Goal: Communication & Community: Participate in discussion

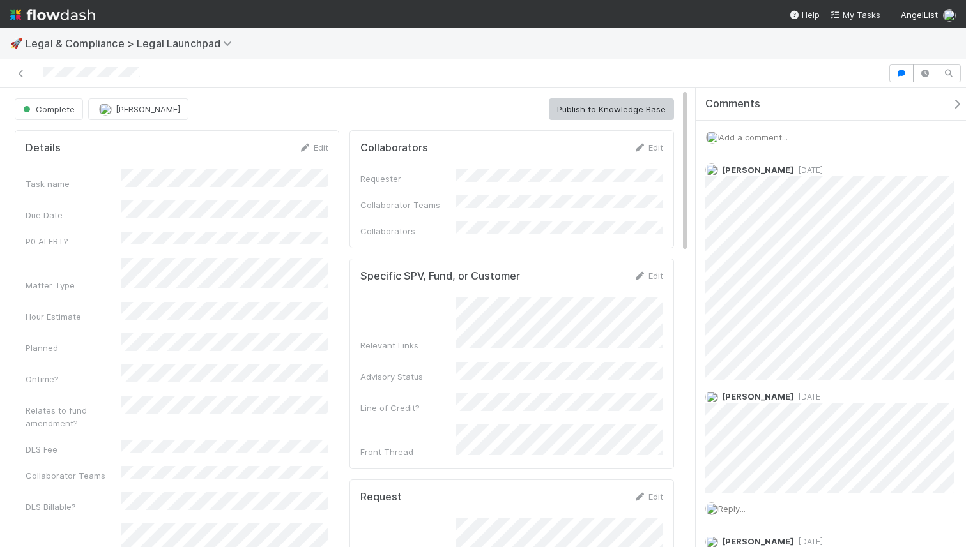
click at [796, 135] on div "Add a comment..." at bounding box center [833, 137] width 277 height 33
click at [743, 135] on span "Add a comment..." at bounding box center [752, 137] width 69 height 10
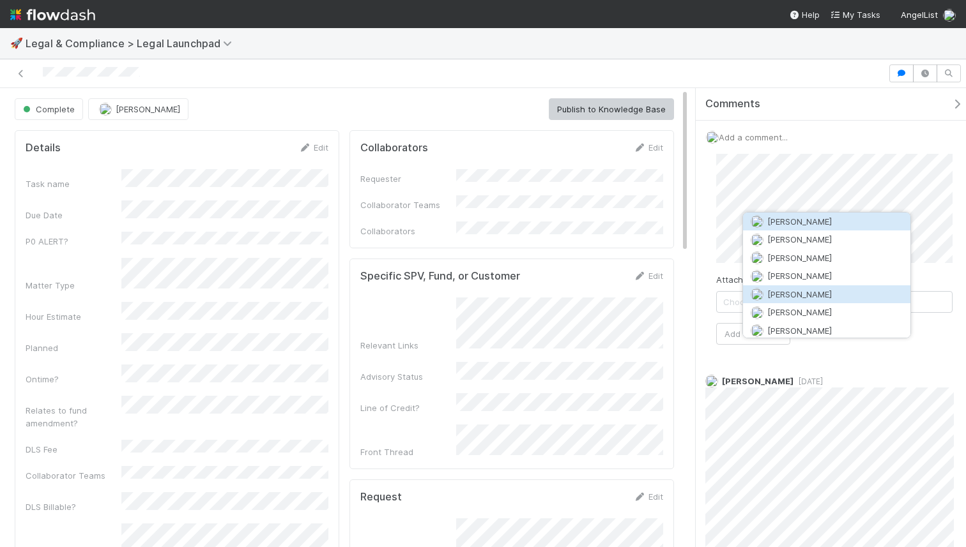
click at [771, 292] on span "[PERSON_NAME]" at bounding box center [799, 294] width 65 height 10
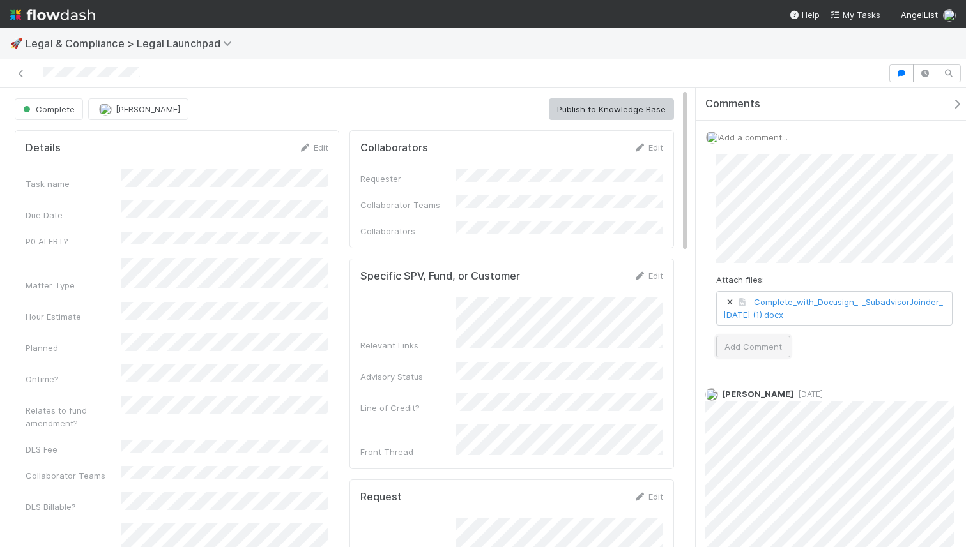
click at [754, 341] on button "Add Comment" at bounding box center [753, 347] width 74 height 22
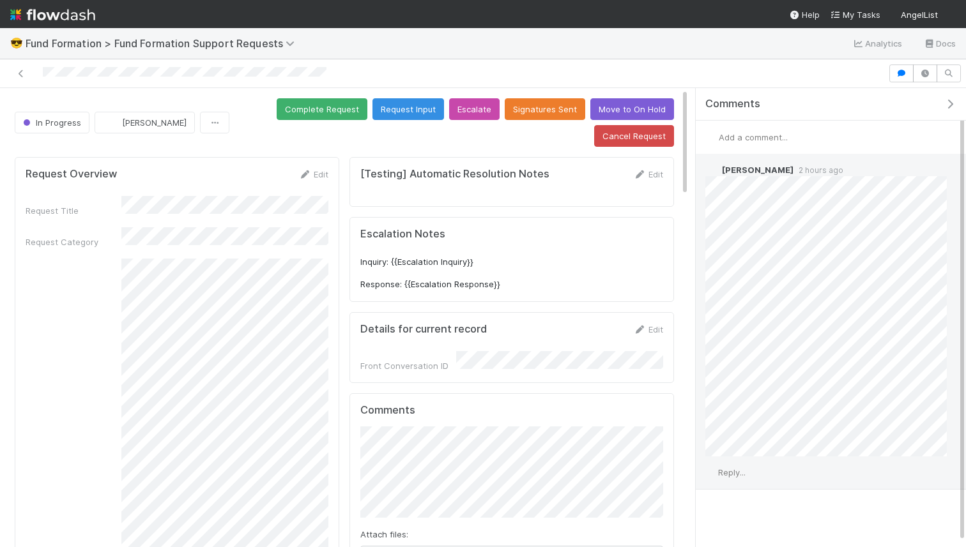
click at [728, 466] on div "Reply..." at bounding box center [825, 473] width 261 height 32
click at [728, 472] on span "Reply..." at bounding box center [731, 472] width 27 height 10
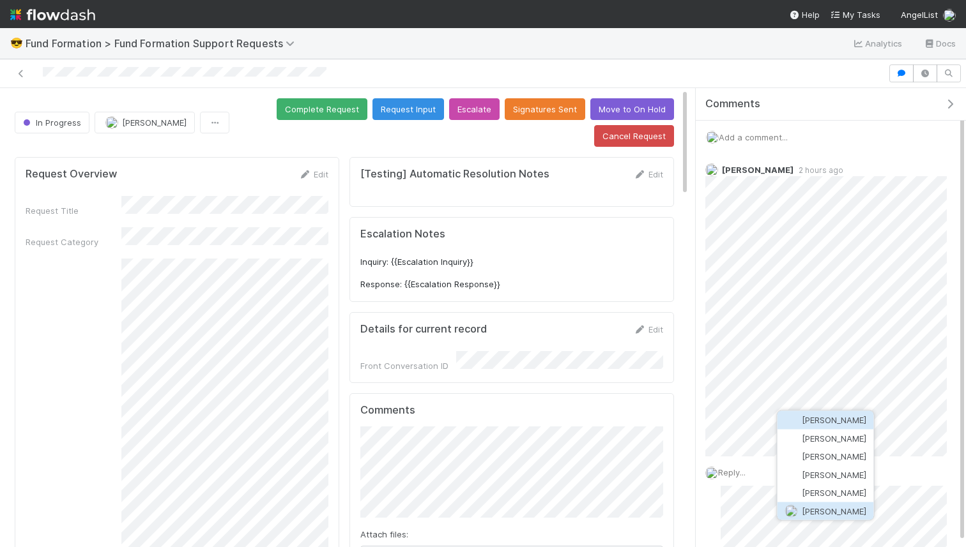
click at [815, 508] on span "[PERSON_NAME]" at bounding box center [833, 511] width 65 height 10
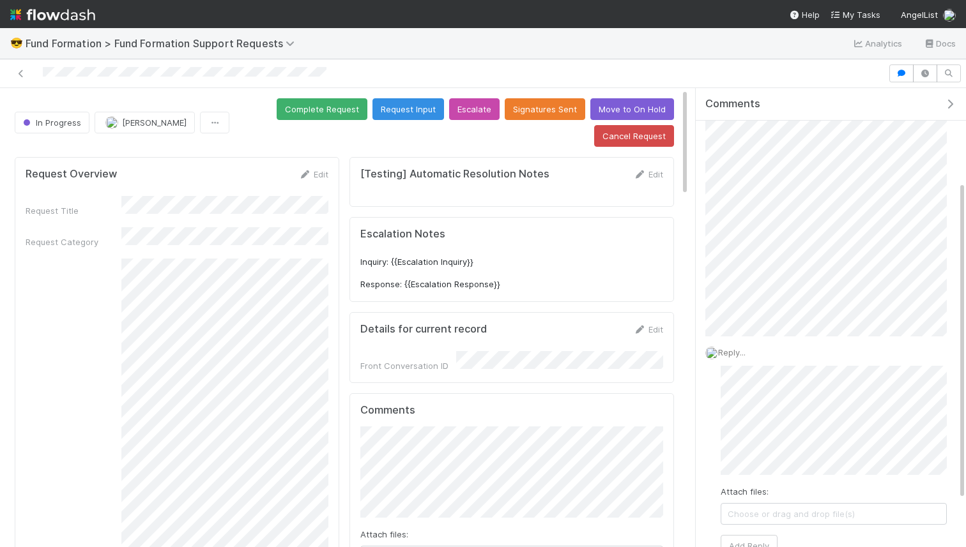
scroll to position [158, 0]
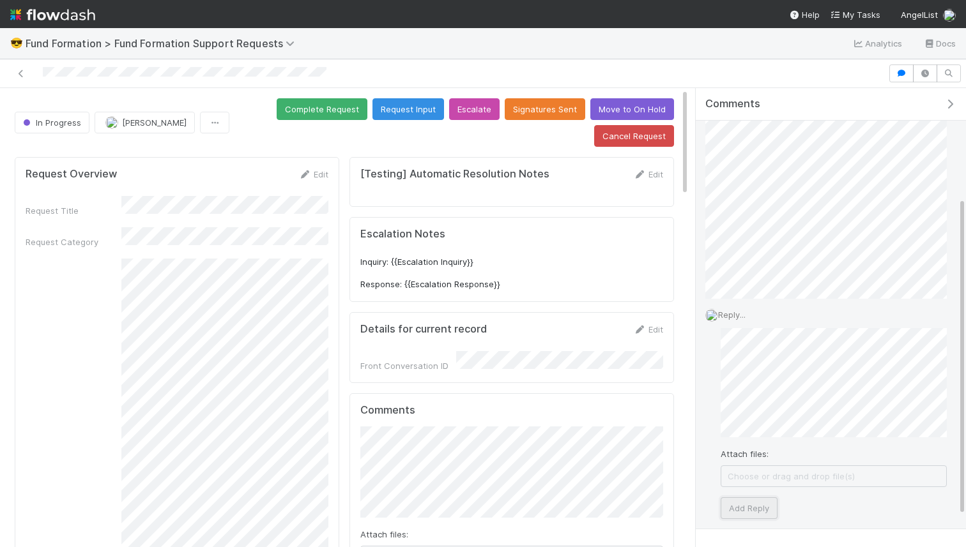
click at [740, 506] on button "Add Reply" at bounding box center [748, 508] width 57 height 22
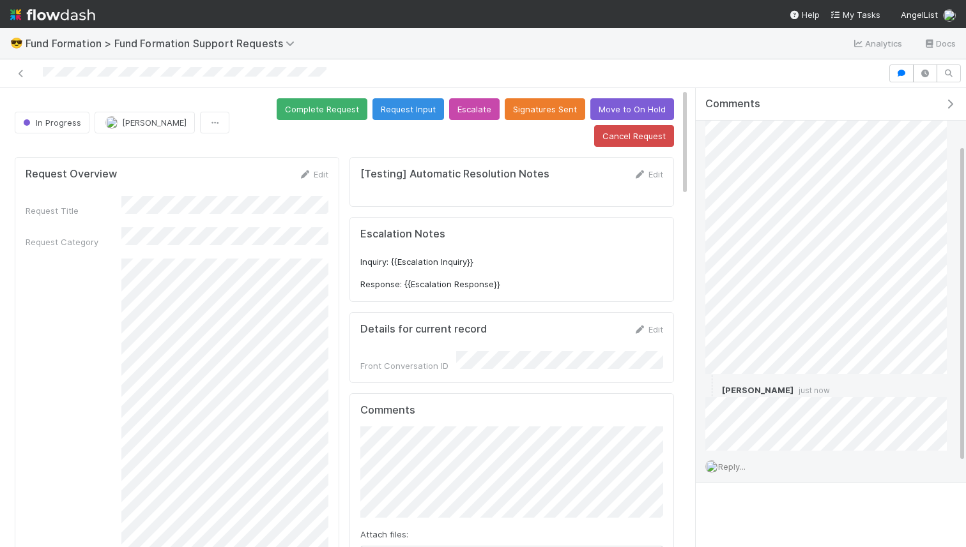
scroll to position [81, 0]
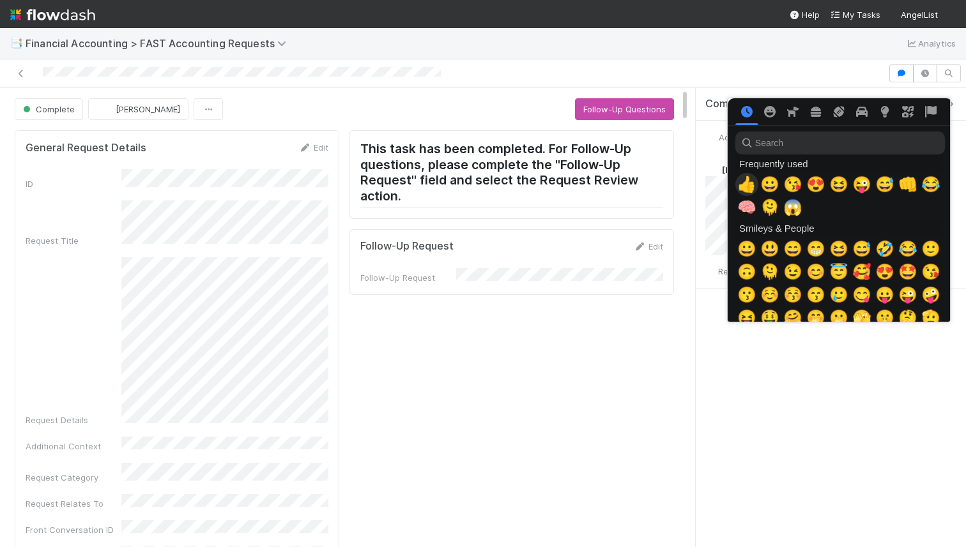
click at [740, 182] on span "👍" at bounding box center [746, 185] width 19 height 18
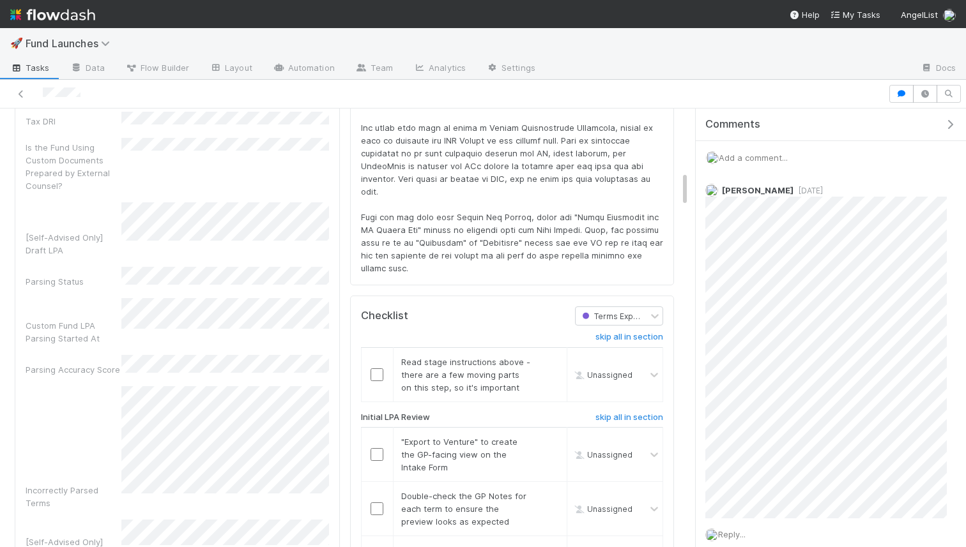
scroll to position [794, 0]
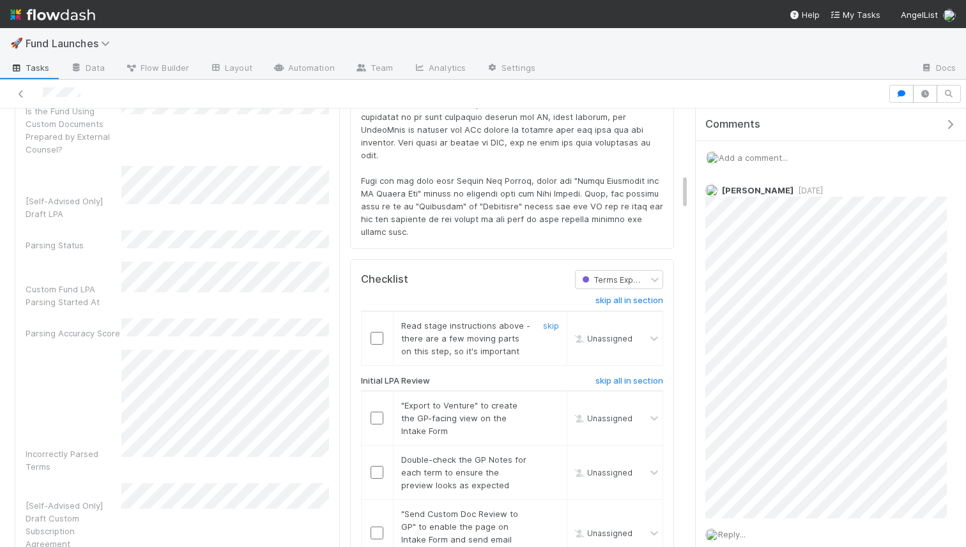
click at [377, 332] on input "checkbox" at bounding box center [376, 338] width 13 height 13
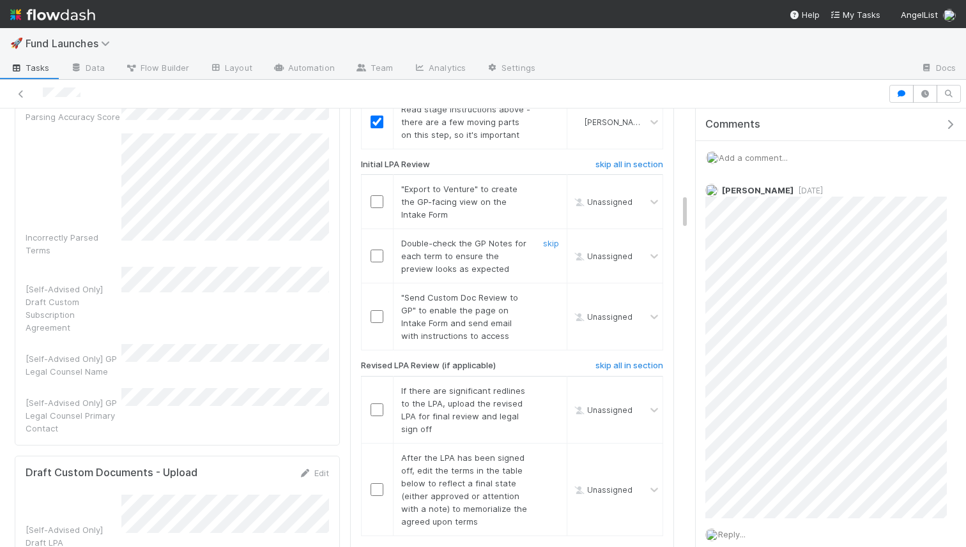
scroll to position [956, 0]
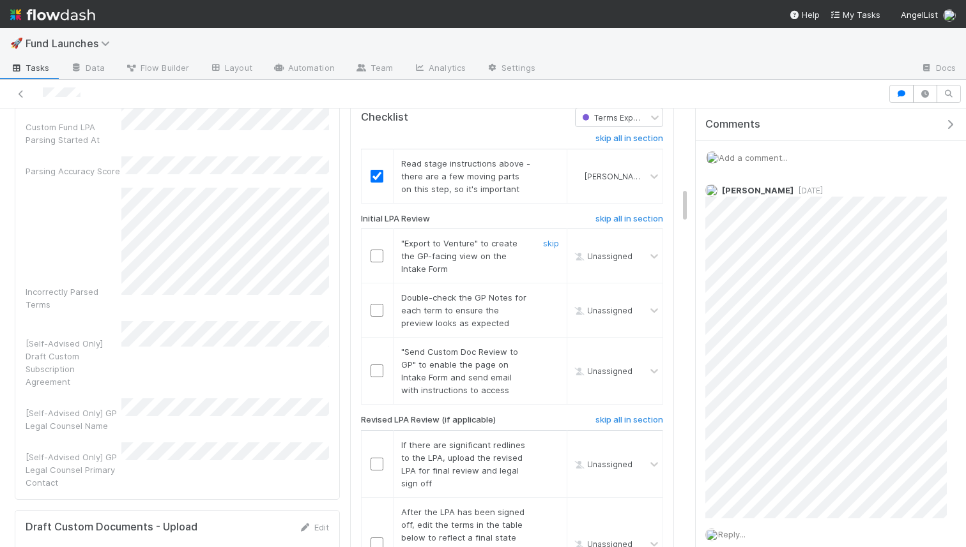
click at [377, 250] on input "checkbox" at bounding box center [376, 256] width 13 height 13
click at [377, 304] on input "checkbox" at bounding box center [376, 310] width 13 height 13
click at [379, 250] on input "checkbox" at bounding box center [376, 256] width 13 height 13
click at [381, 365] on input "checkbox" at bounding box center [376, 371] width 13 height 13
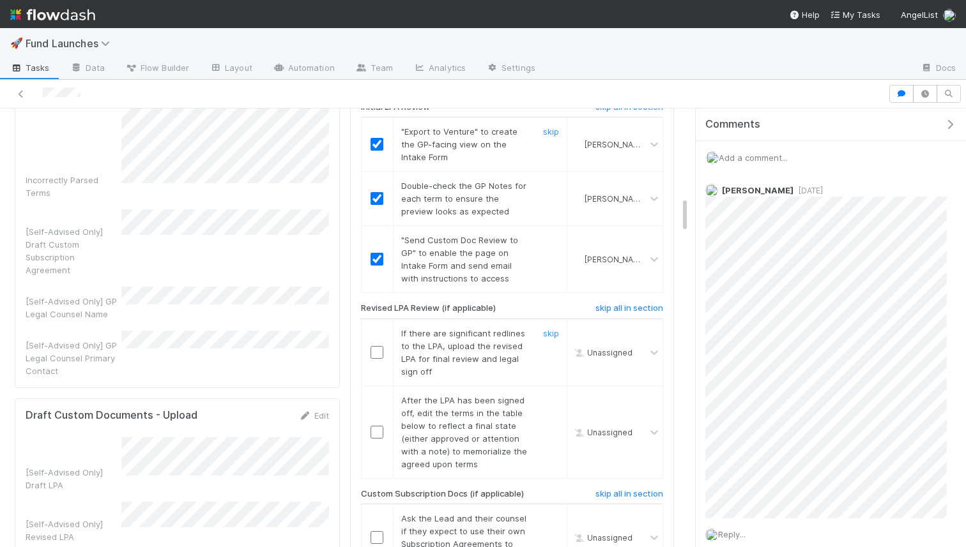
scroll to position [1073, 0]
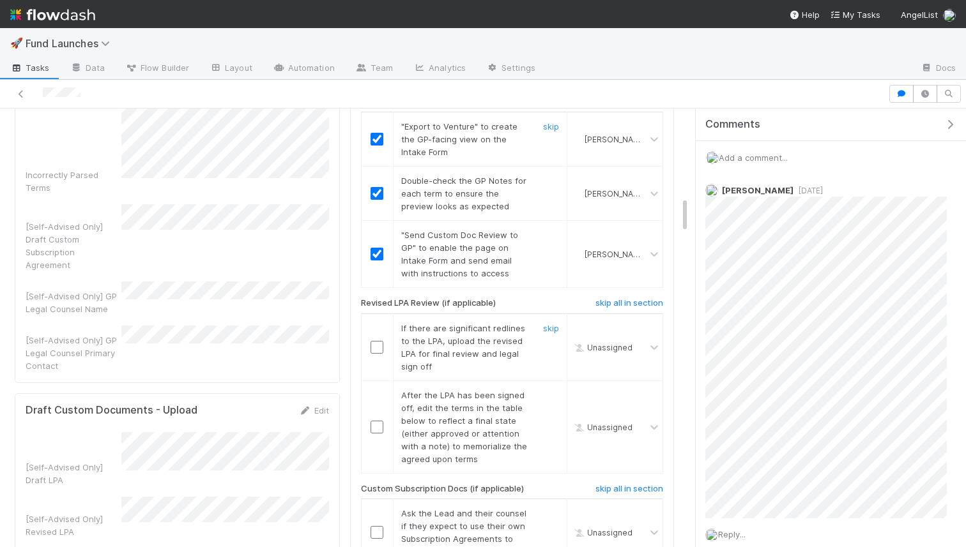
click at [376, 341] on input "checkbox" at bounding box center [376, 347] width 13 height 13
click at [380, 421] on input "checkbox" at bounding box center [376, 427] width 13 height 13
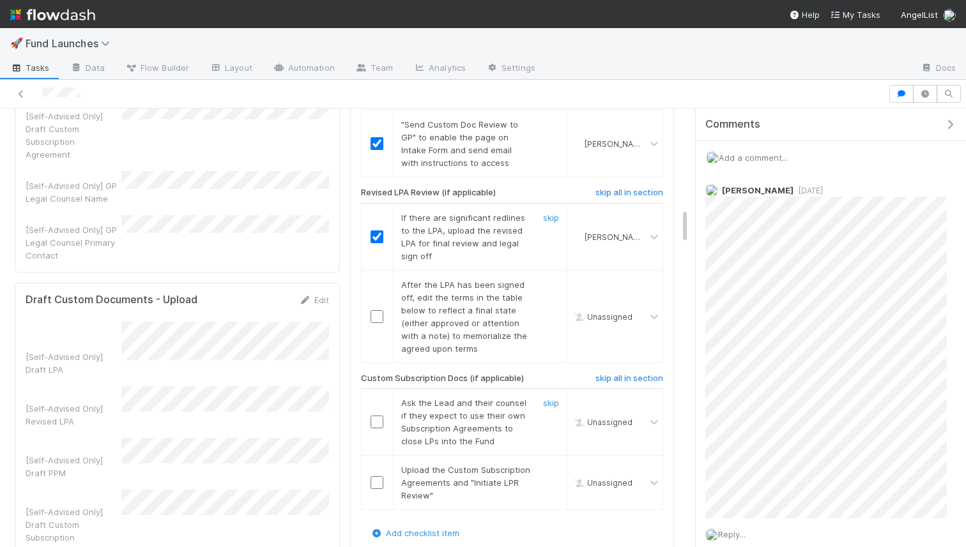
scroll to position [1247, 0]
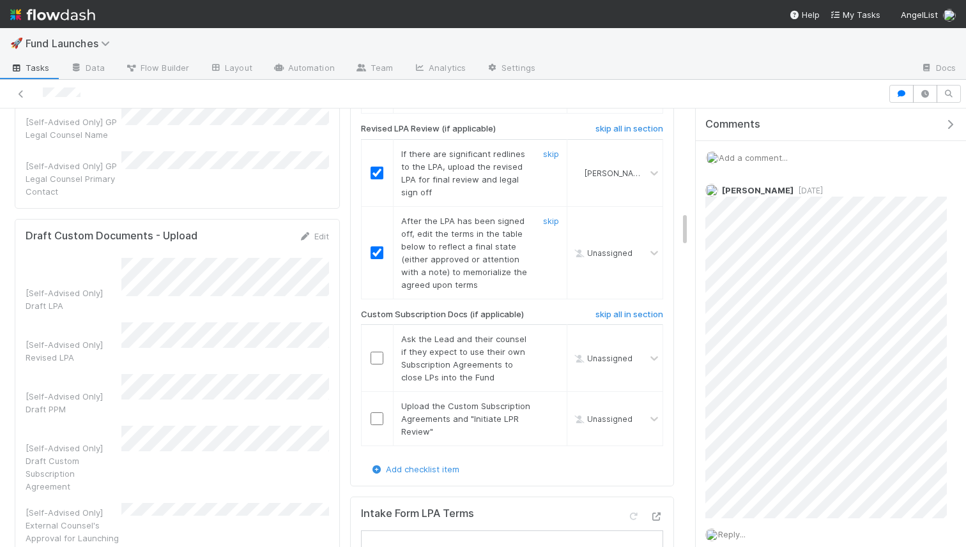
click at [380, 247] on input "checkbox" at bounding box center [376, 253] width 13 height 13
click at [372, 247] on input "checkbox" at bounding box center [376, 253] width 13 height 13
click at [381, 352] on input "checkbox" at bounding box center [376, 358] width 13 height 13
click at [379, 413] on input "checkbox" at bounding box center [376, 419] width 13 height 13
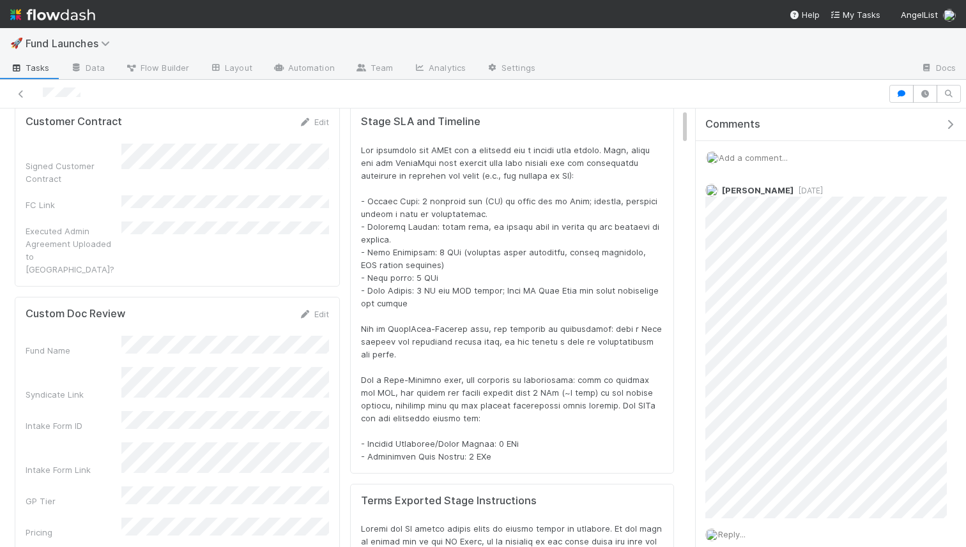
scroll to position [0, 0]
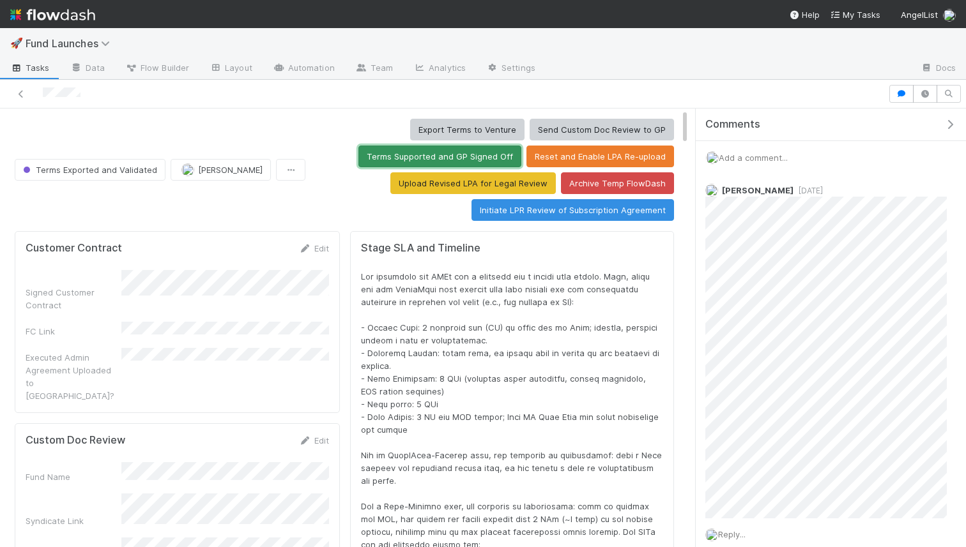
click at [439, 152] on button "Terms Supported and GP Signed Off" at bounding box center [439, 157] width 163 height 22
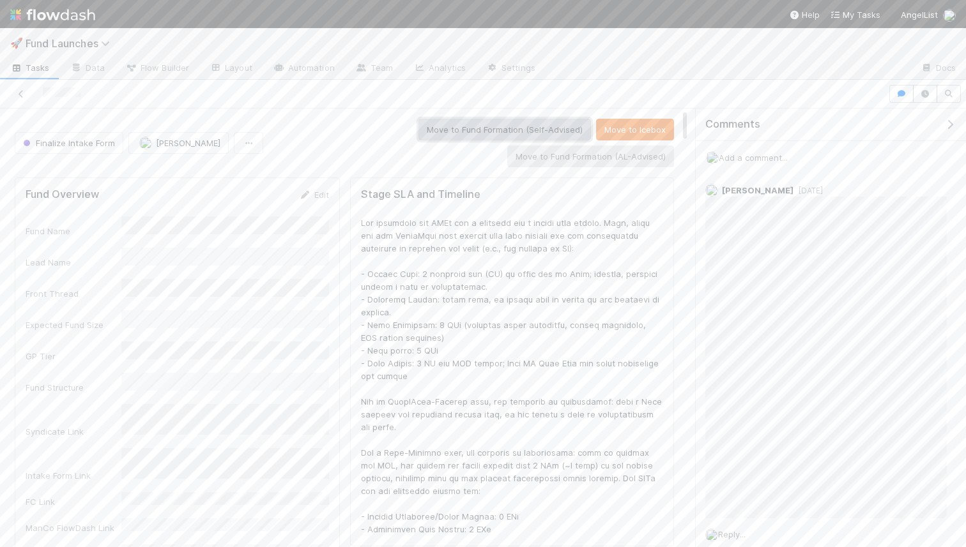
click at [497, 126] on button "Move to Fund Formation (Self-Advised)" at bounding box center [504, 130] width 172 height 22
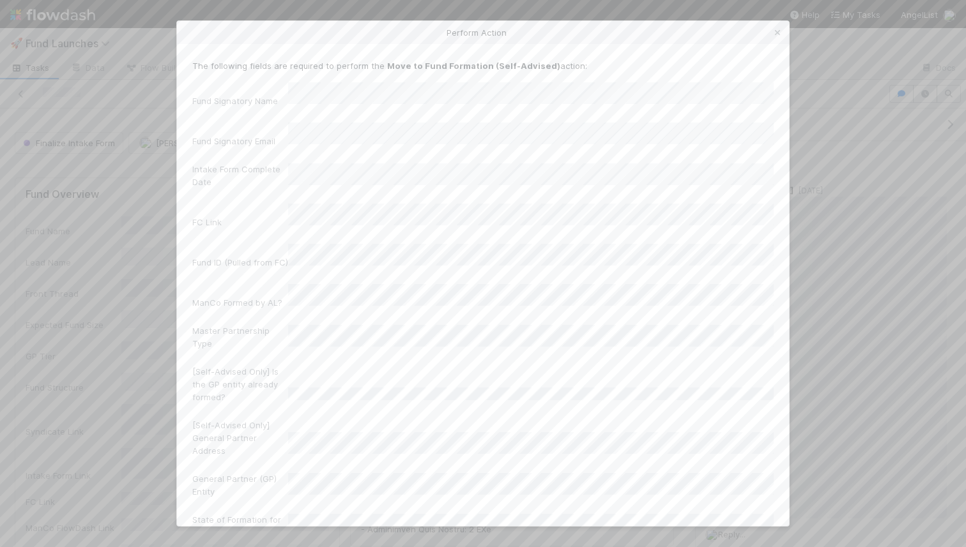
click at [196, 95] on label"] "Fund Signatory Name" at bounding box center [235, 101] width 86 height 13
drag, startPoint x: 196, startPoint y: 92, endPoint x: 254, endPoint y: 92, distance: 57.5
click at [254, 95] on label"] "Fund Signatory Name" at bounding box center [235, 101] width 86 height 13
copy label"] "Fund Signatory Name"
click at [200, 135] on label"] "Fund Signatory Email" at bounding box center [233, 141] width 83 height 13
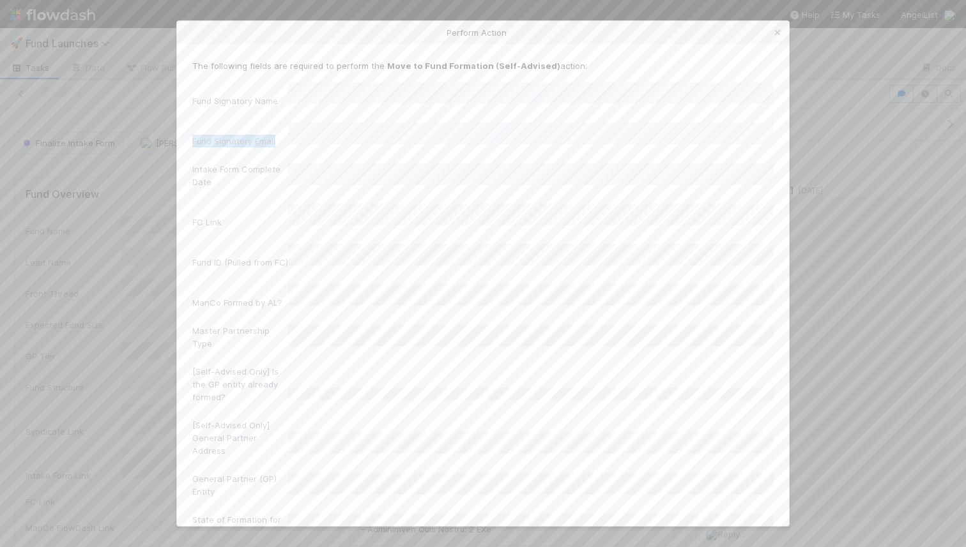
drag, startPoint x: 200, startPoint y: 126, endPoint x: 255, endPoint y: 126, distance: 55.6
click at [255, 135] on label"] "Fund Signatory Email" at bounding box center [233, 141] width 83 height 13
copy label"] "Fund Signatory Email"
click at [197, 305] on label"] "General Partner (GP) Entity" at bounding box center [240, 318] width 96 height 26
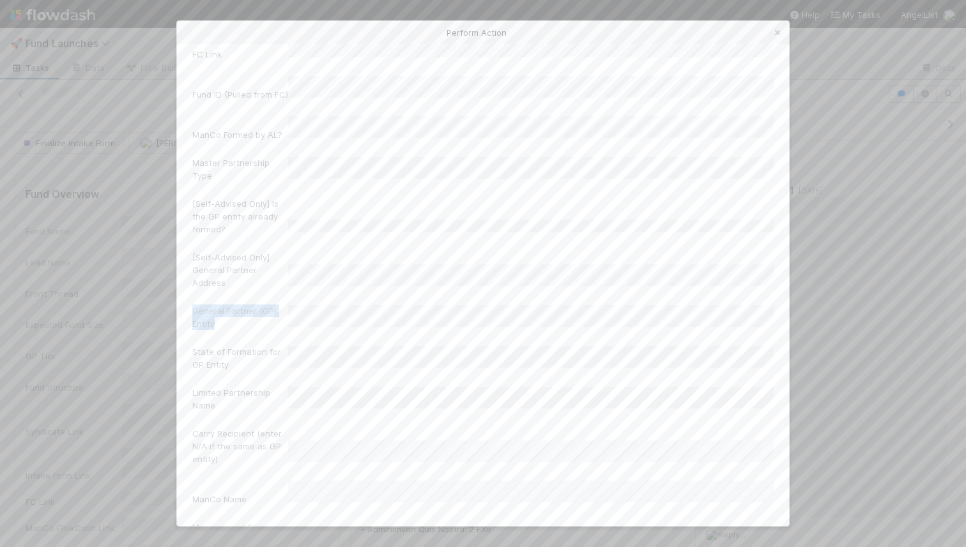
drag, startPoint x: 197, startPoint y: 279, endPoint x: 213, endPoint y: 291, distance: 20.1
click at [213, 305] on label"] "General Partner (GP) Entity" at bounding box center [240, 318] width 96 height 26
copy label"] "General Partner (GP) Entity"
click at [199, 345] on label"] "State of Formation for GP Entity" at bounding box center [240, 358] width 96 height 26
drag, startPoint x: 199, startPoint y: 324, endPoint x: 240, endPoint y: 335, distance: 42.3
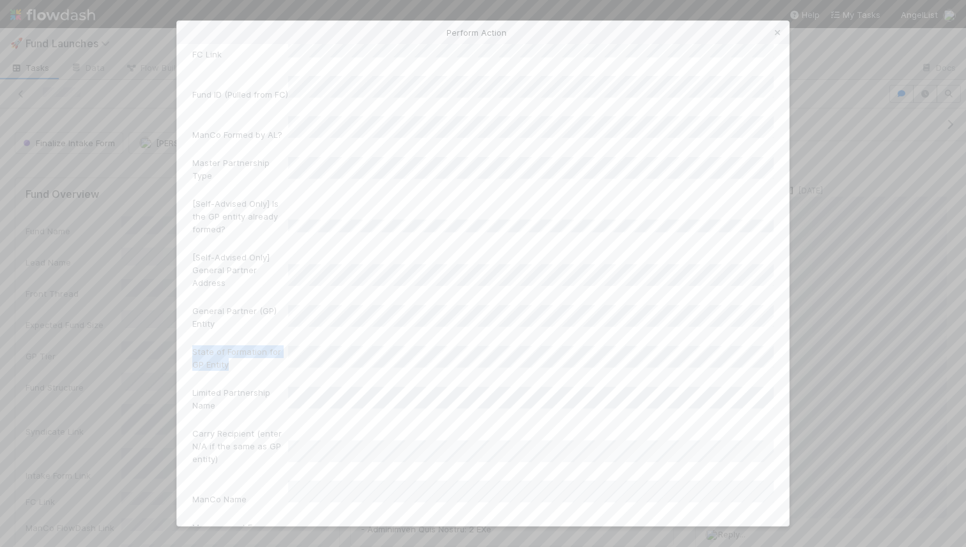
click at [240, 345] on label"] "State of Formation for GP Entity" at bounding box center [240, 358] width 96 height 26
copy label"] "State of Formation for GP Entity"
click at [195, 284] on label"] "Adviser" at bounding box center [207, 290] width 30 height 13
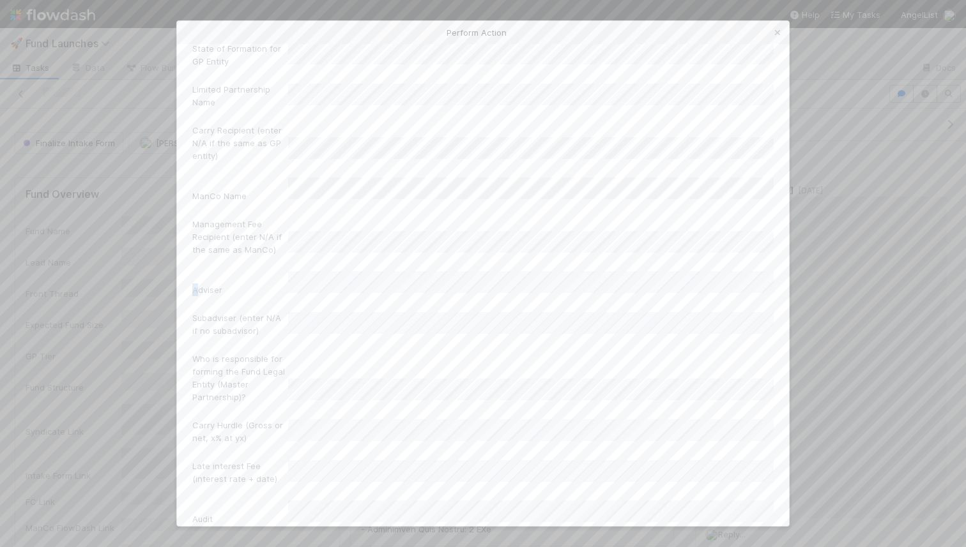
click at [195, 284] on label"] "Adviser" at bounding box center [207, 290] width 30 height 13
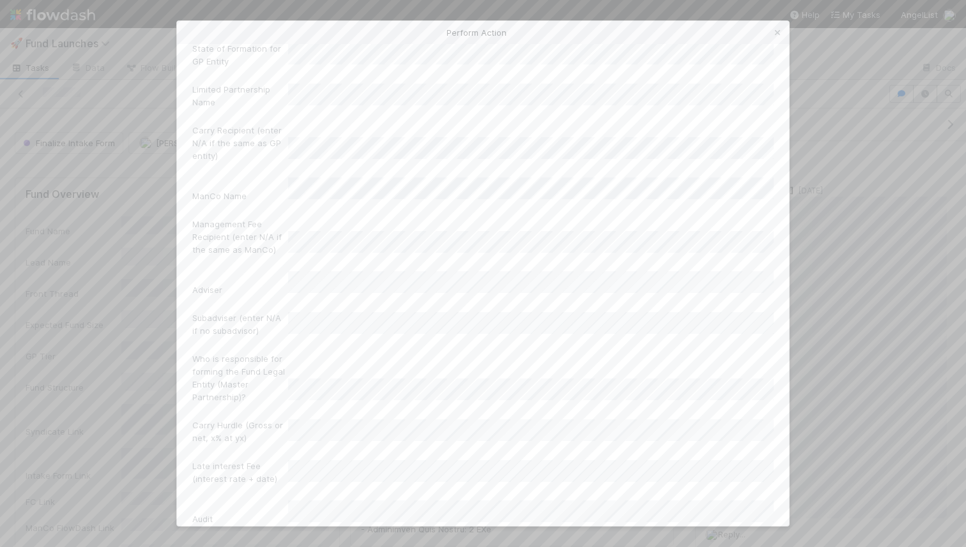
click at [195, 284] on label"] "Adviser" at bounding box center [207, 290] width 30 height 13
copy label"] "Adviser"
click at [198, 384] on label"] "Balance Sheet Date of First Required Audit" at bounding box center [240, 397] width 96 height 26
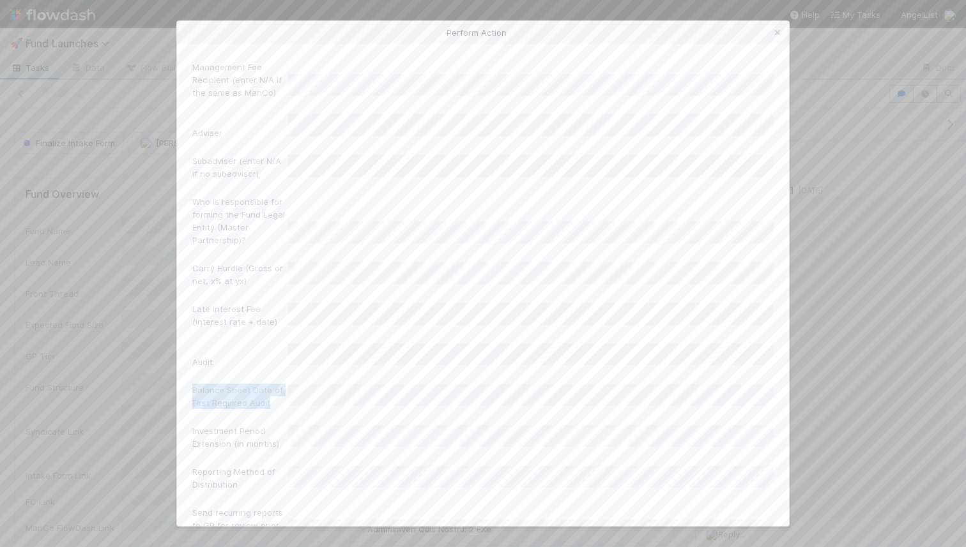
drag, startPoint x: 198, startPoint y: 338, endPoint x: 262, endPoint y: 347, distance: 64.6
click at [262, 384] on label"] "Balance Sheet Date of First Required Audit" at bounding box center [240, 397] width 96 height 26
copy label"] "Balance Sheet Date of First Required Audit"
click at [221, 311] on label"] "Reporting Method of Distribution" at bounding box center [240, 324] width 96 height 26
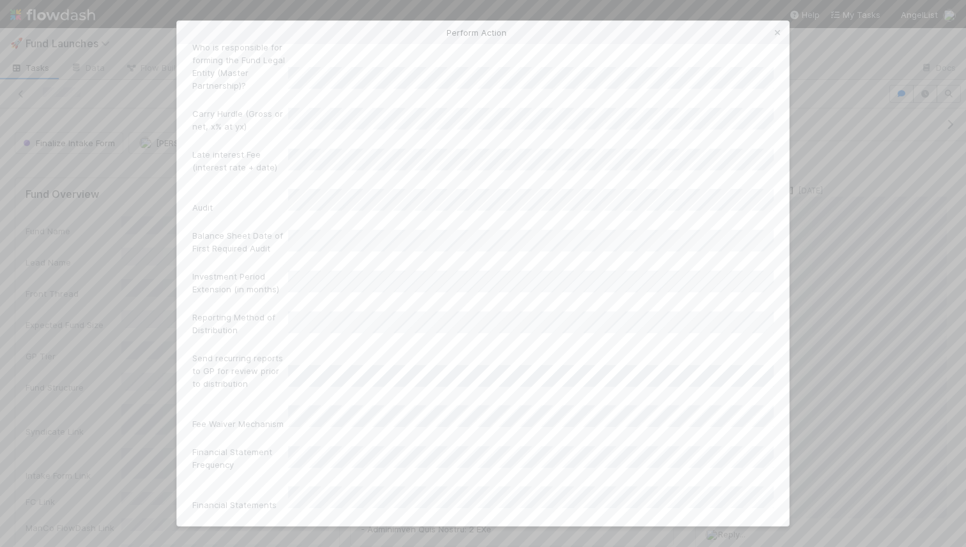
click at [221, 311] on label"] "Reporting Method of Distribution" at bounding box center [240, 324] width 96 height 26
click at [205, 311] on label"] "Reporting Method of Distribution" at bounding box center [240, 324] width 96 height 26
drag, startPoint x: 205, startPoint y: 267, endPoint x: 243, endPoint y: 279, distance: 39.6
click at [244, 311] on label"] "Reporting Method of Distribution" at bounding box center [240, 324] width 96 height 26
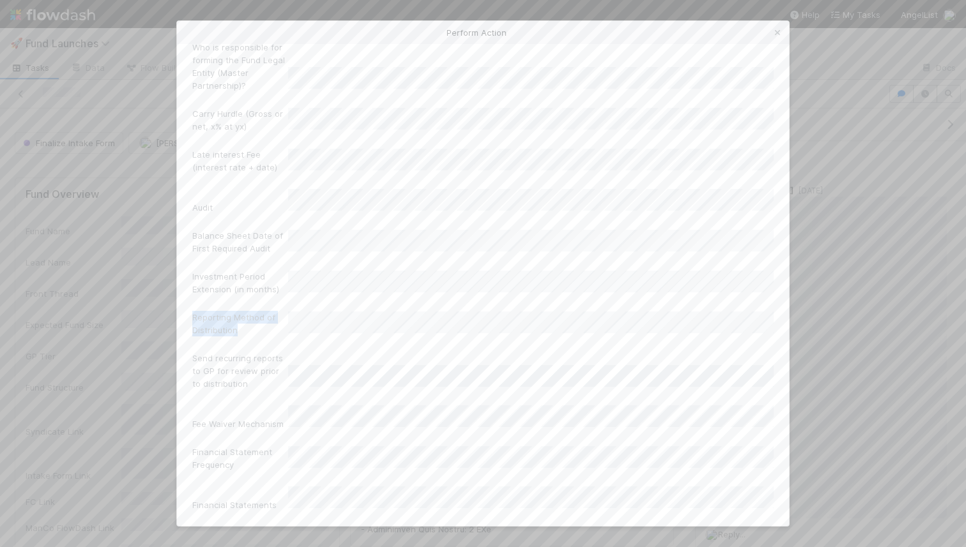
copy label"] "Reporting Method of Distribution"
click at [205, 352] on label"] "Send recurring reports to GP for review prior to distribution" at bounding box center [240, 371] width 96 height 38
copy label"] "Send recurring reports to GP for review prior to d"
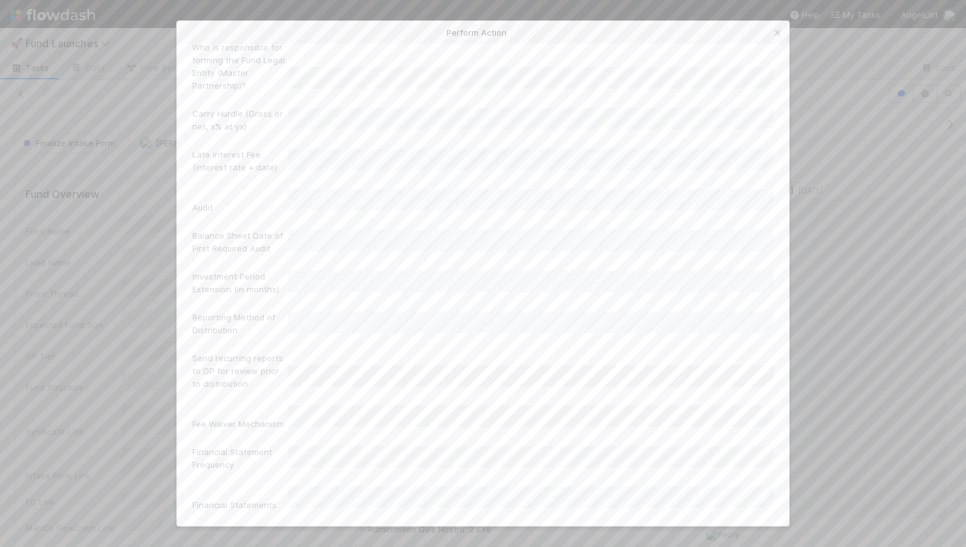
click at [223, 352] on label"] "Send recurring reports to GP for review prior to distribution" at bounding box center [240, 371] width 96 height 38
drag, startPoint x: 223, startPoint y: 331, endPoint x: 195, endPoint y: 308, distance: 36.3
click at [195, 352] on label"] "Send recurring reports to GP for review prior to distribution" at bounding box center [240, 371] width 96 height 38
drag, startPoint x: 195, startPoint y: 308, endPoint x: 251, endPoint y: 330, distance: 60.2
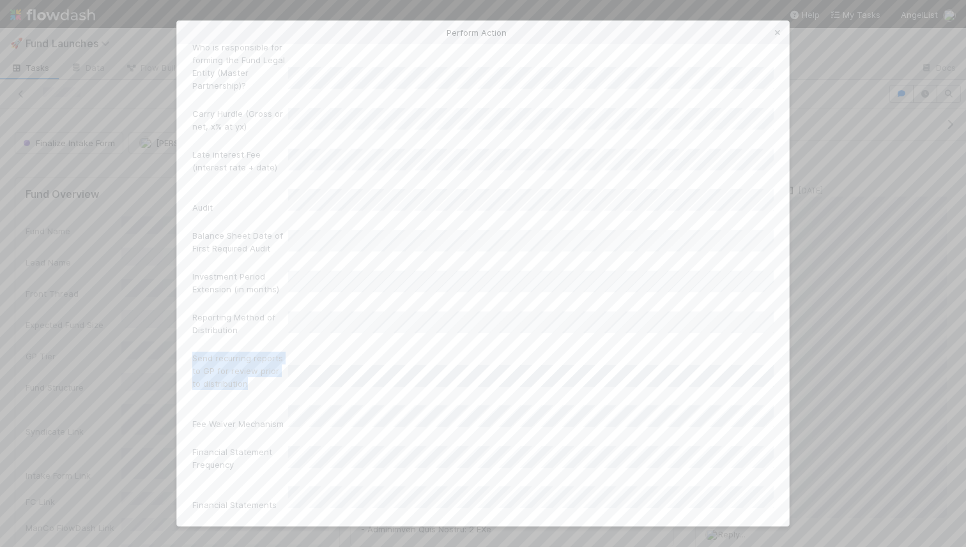
click at [251, 352] on label"] "Send recurring reports to GP for review prior to distribution" at bounding box center [240, 371] width 96 height 38
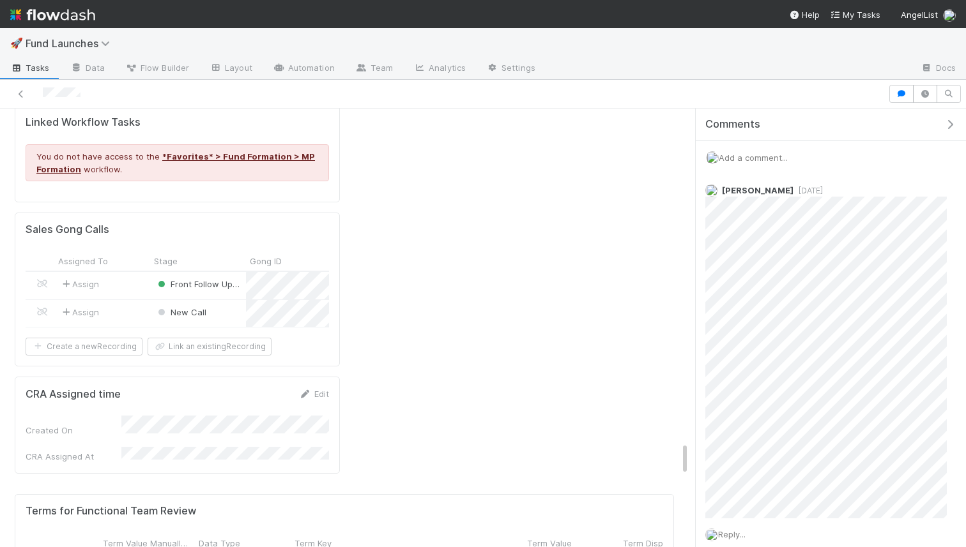
scroll to position [0, 105]
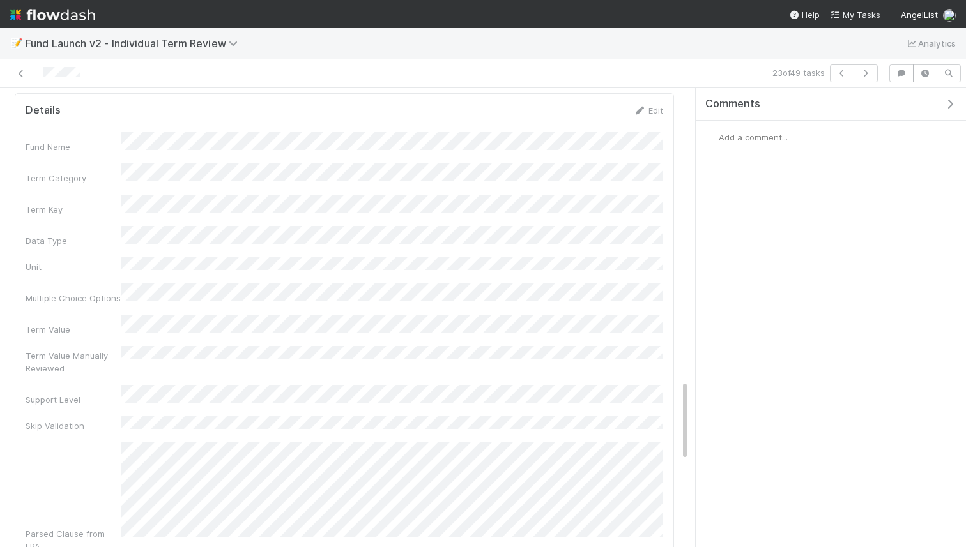
scroll to position [1675, 0]
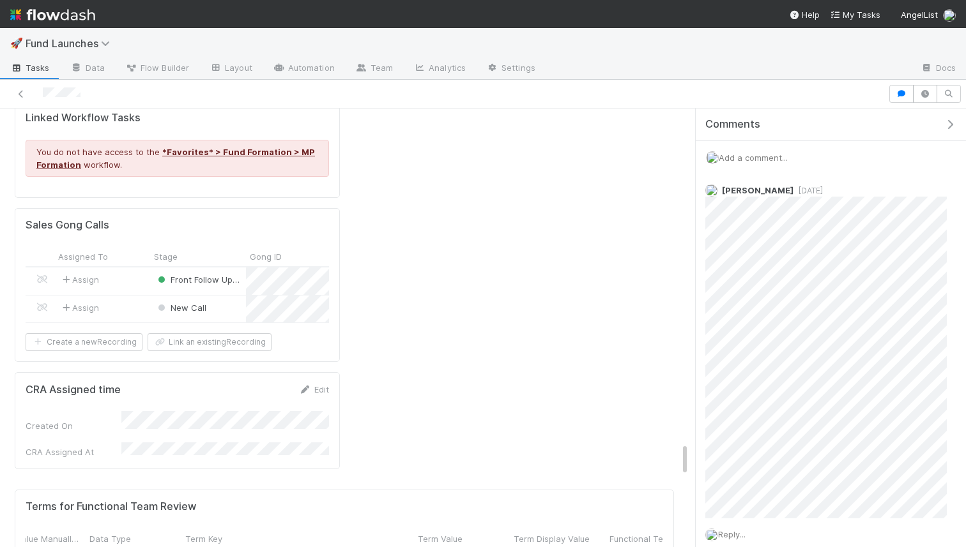
scroll to position [0, 178]
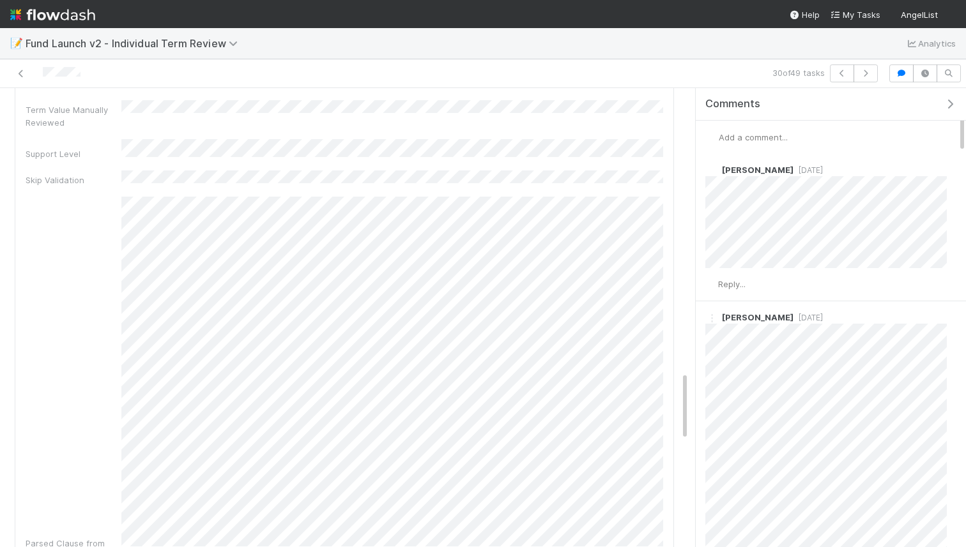
scroll to position [1941, 0]
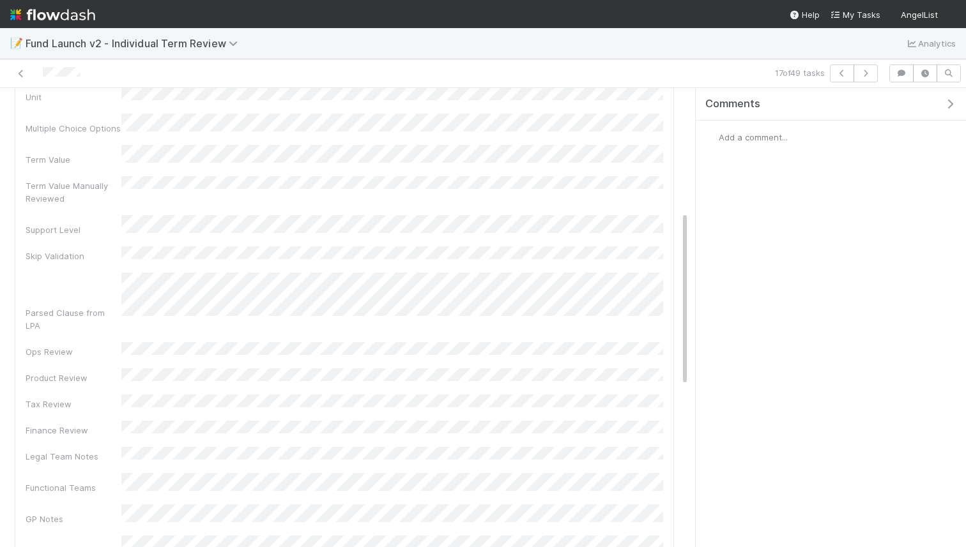
scroll to position [1674, 0]
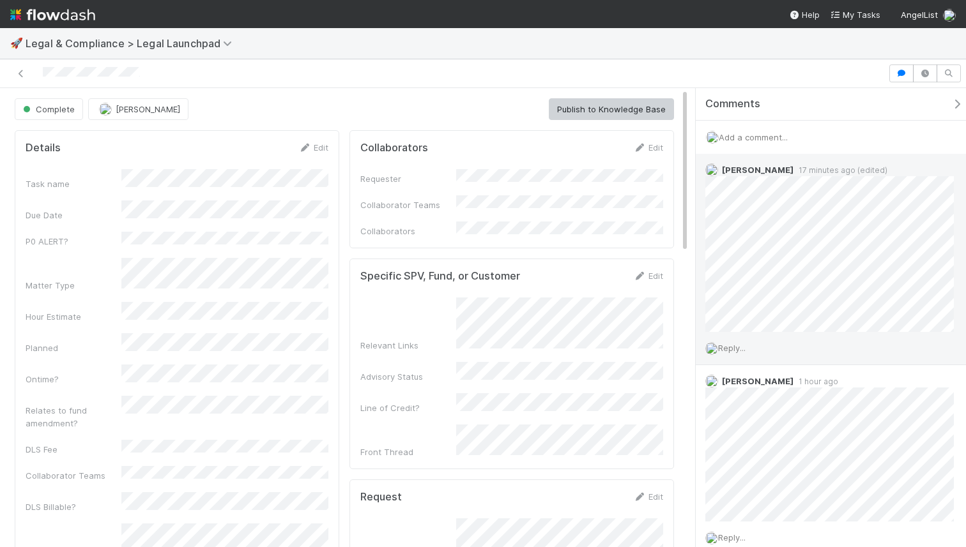
click at [736, 349] on span "Reply..." at bounding box center [731, 348] width 27 height 10
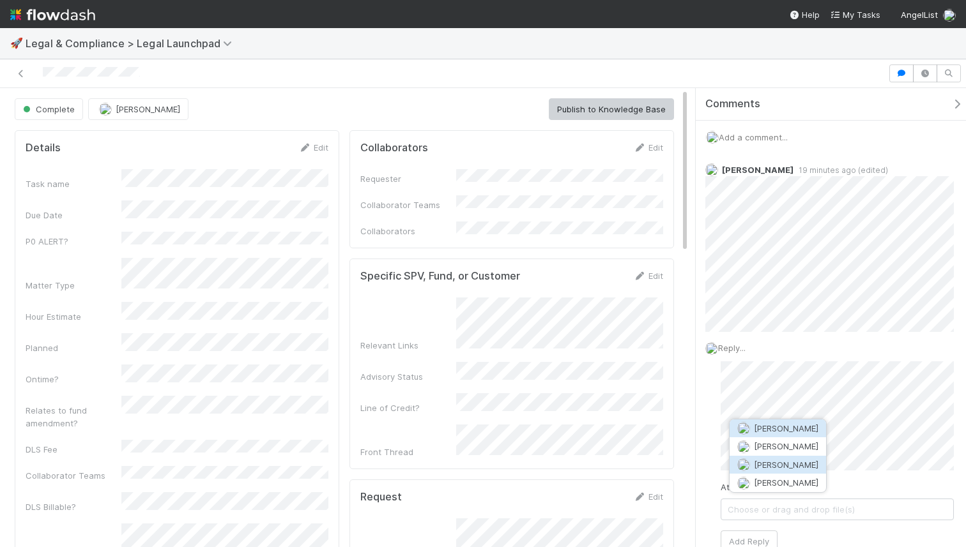
click at [770, 466] on span "Emmett Carrier" at bounding box center [786, 465] width 65 height 10
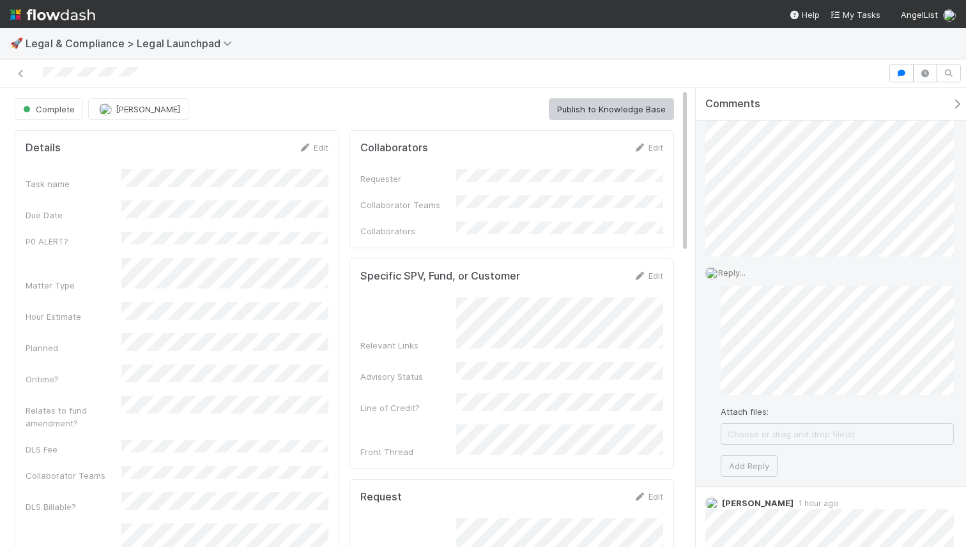
scroll to position [89, 0]
click at [759, 450] on button "Add Reply" at bounding box center [748, 452] width 57 height 22
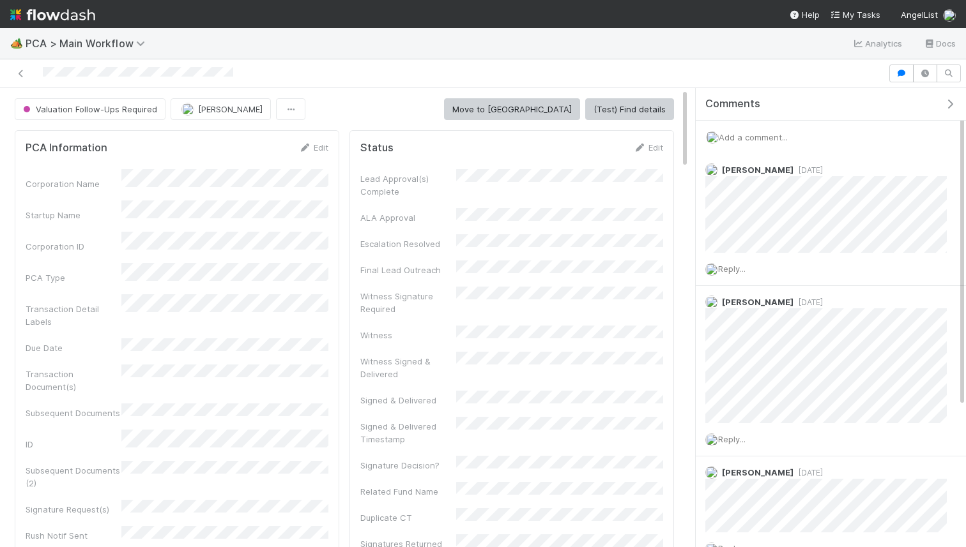
click at [764, 144] on div "Add a comment..." at bounding box center [830, 137] width 270 height 33
click at [755, 137] on span "Add a comment..." at bounding box center [752, 137] width 69 height 10
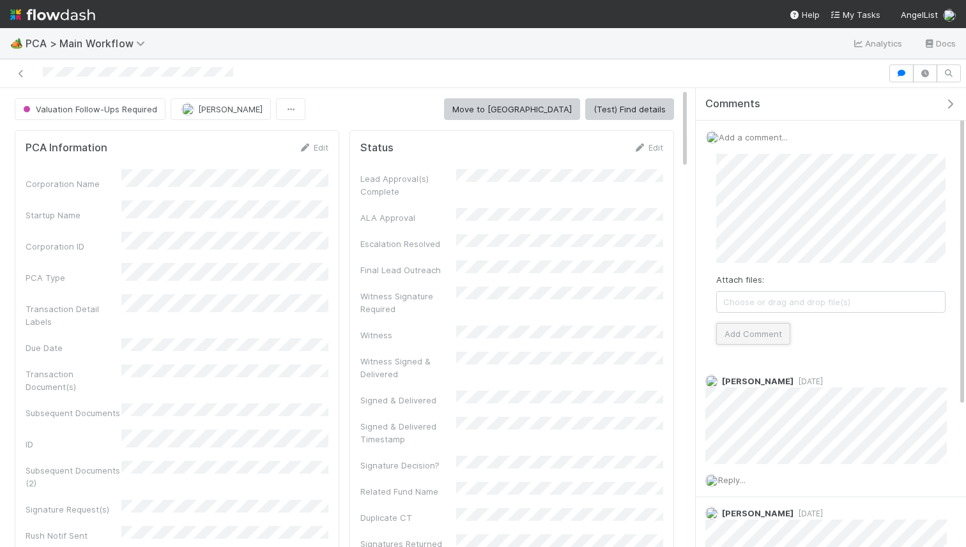
click at [746, 333] on button "Add Comment" at bounding box center [753, 334] width 74 height 22
